Goal: Information Seeking & Learning: Check status

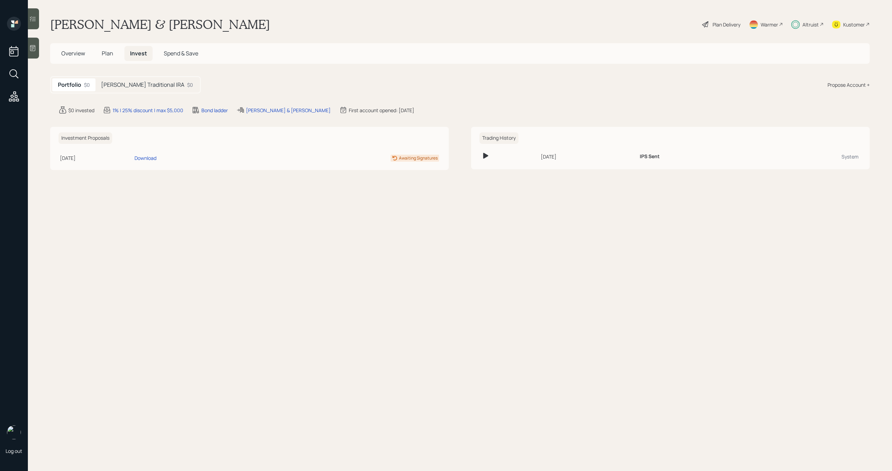
click at [145, 82] on h5 "[PERSON_NAME] Traditional IRA" at bounding box center [142, 85] width 83 height 7
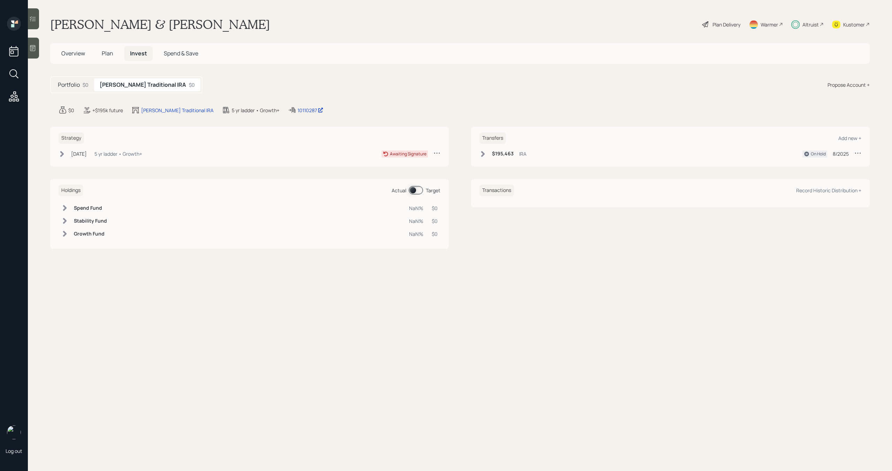
click at [487, 155] on div "$195,463 IRA" at bounding box center [502, 153] width 47 height 9
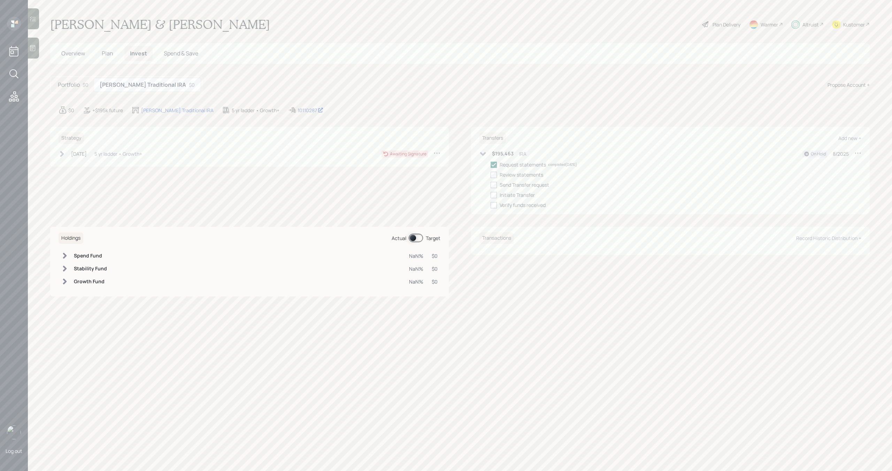
click at [481, 155] on icon at bounding box center [482, 154] width 7 height 7
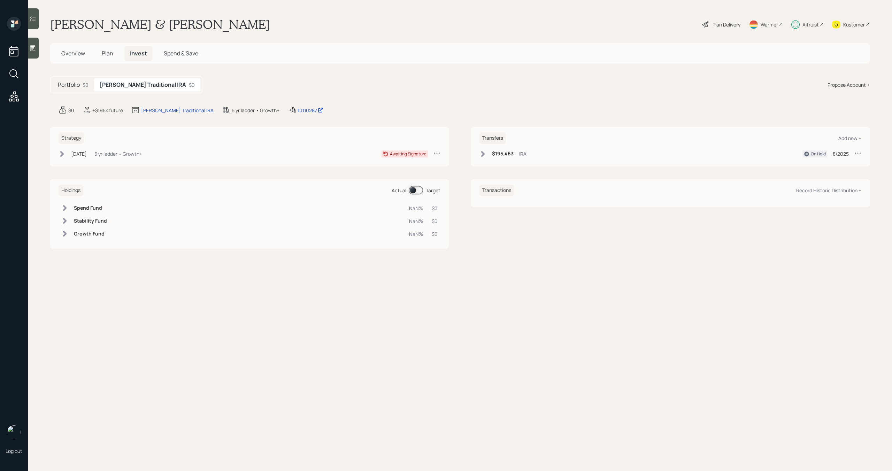
click at [86, 83] on div "$0" at bounding box center [86, 84] width 6 height 7
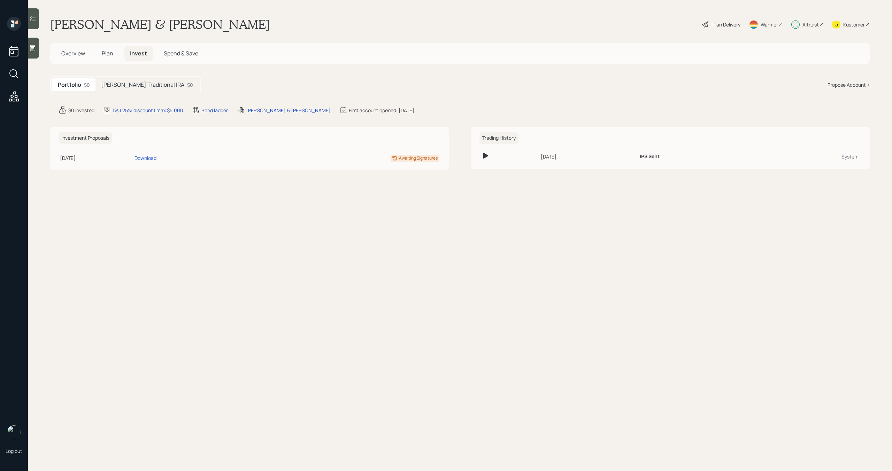
click at [76, 52] on span "Overview" at bounding box center [73, 53] width 24 height 8
